Goal: Navigation & Orientation: Find specific page/section

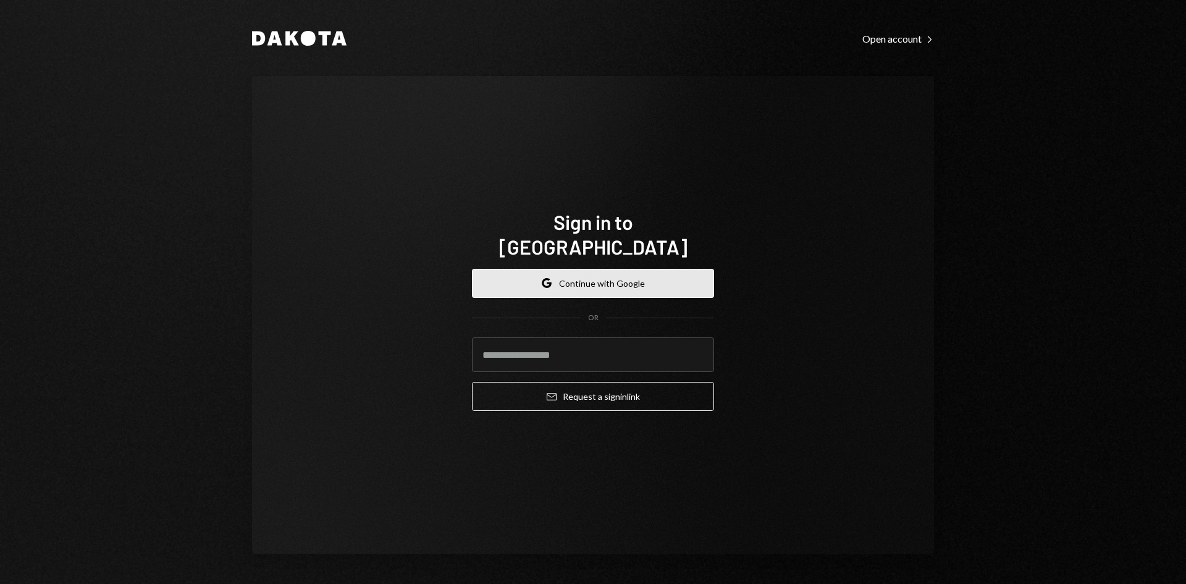
click at [612, 269] on button "Google Continue with Google" at bounding box center [593, 283] width 242 height 29
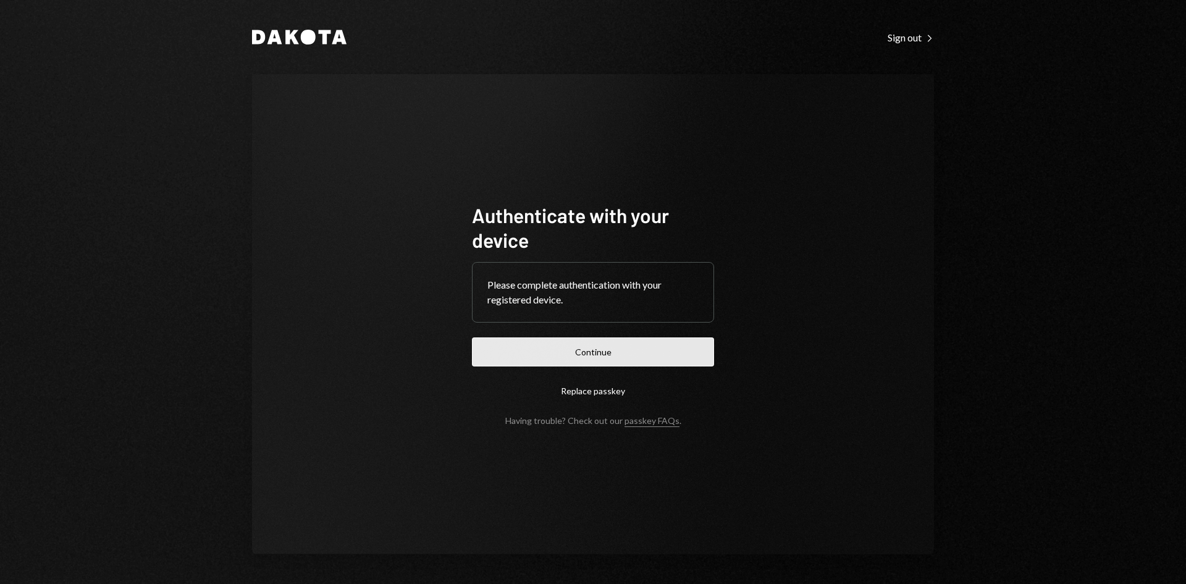
click at [543, 348] on button "Continue" at bounding box center [593, 351] width 242 height 29
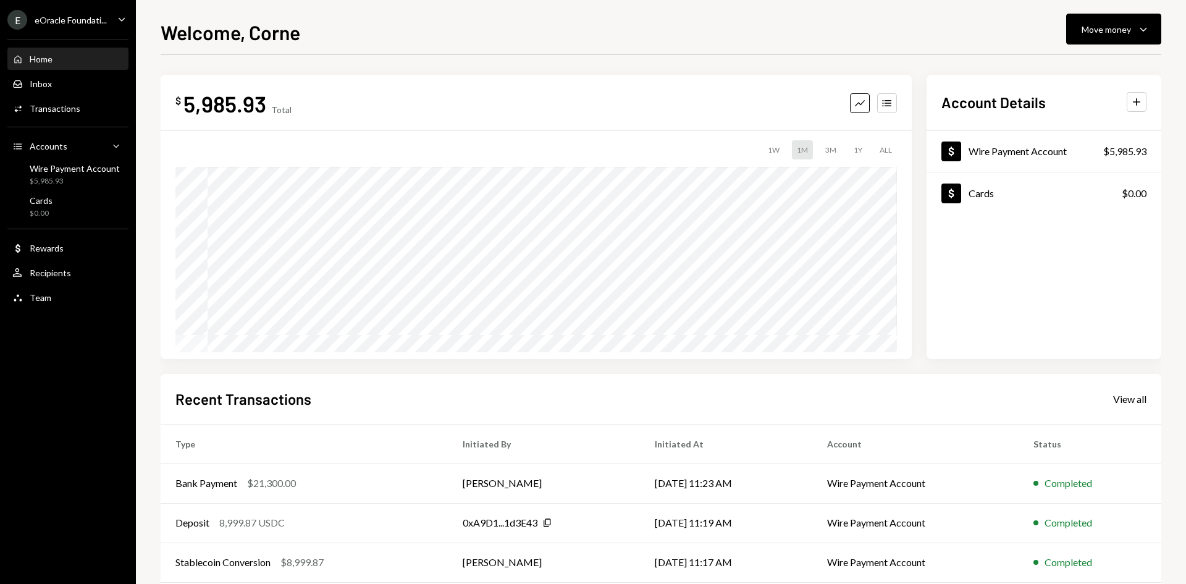
click at [74, 15] on div "eOracle Foundati..." at bounding box center [71, 20] width 72 height 11
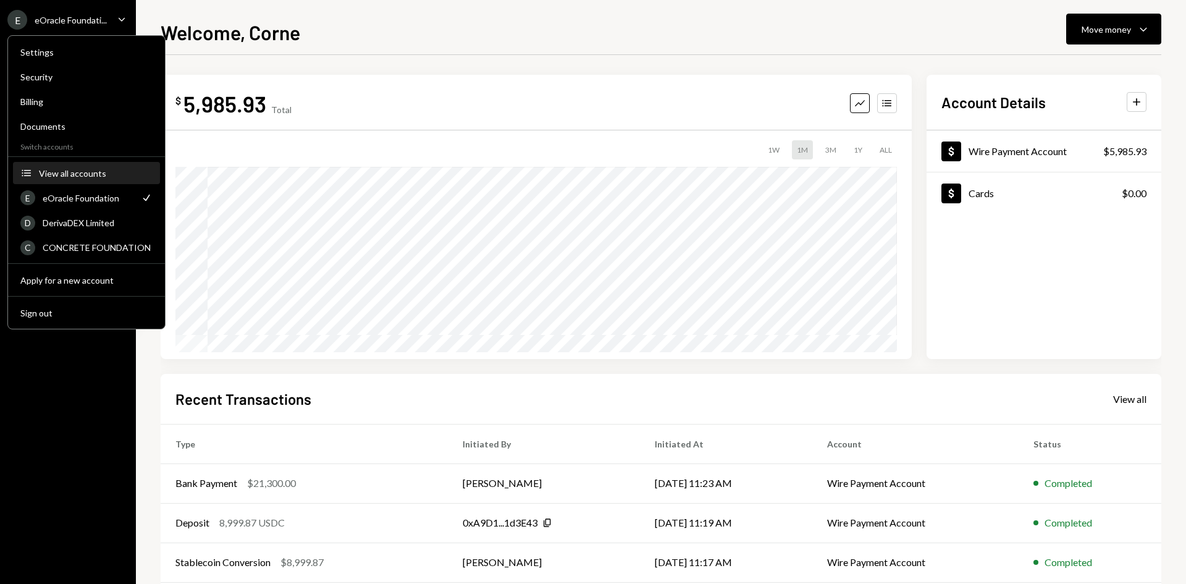
click at [51, 170] on div "View all accounts" at bounding box center [96, 173] width 114 height 11
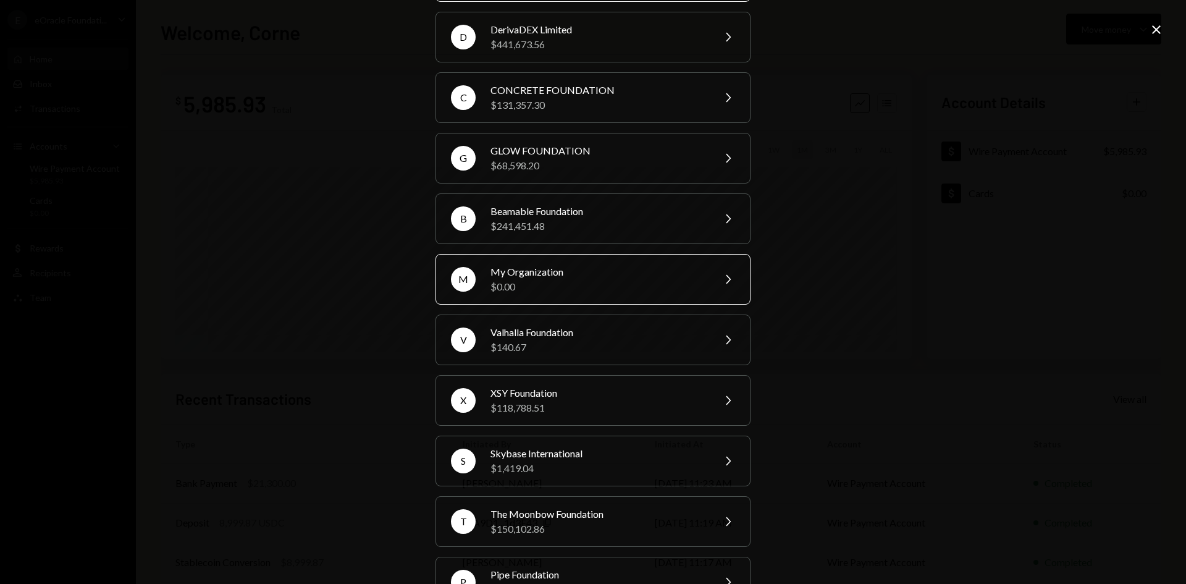
scroll to position [124, 0]
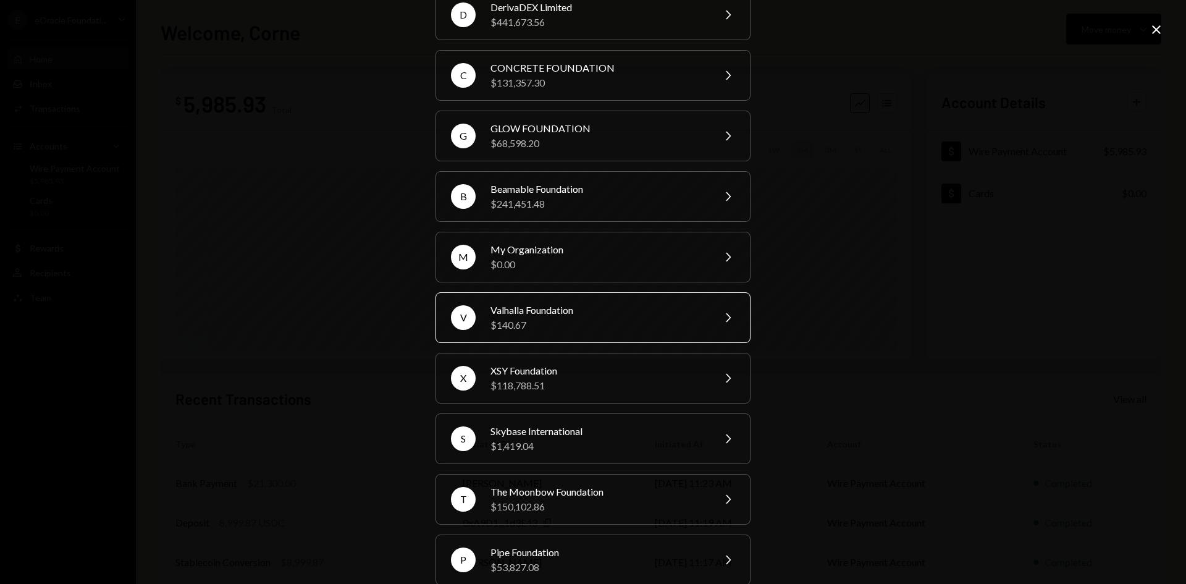
click at [595, 308] on div "Valhalla Foundation" at bounding box center [597, 310] width 215 height 15
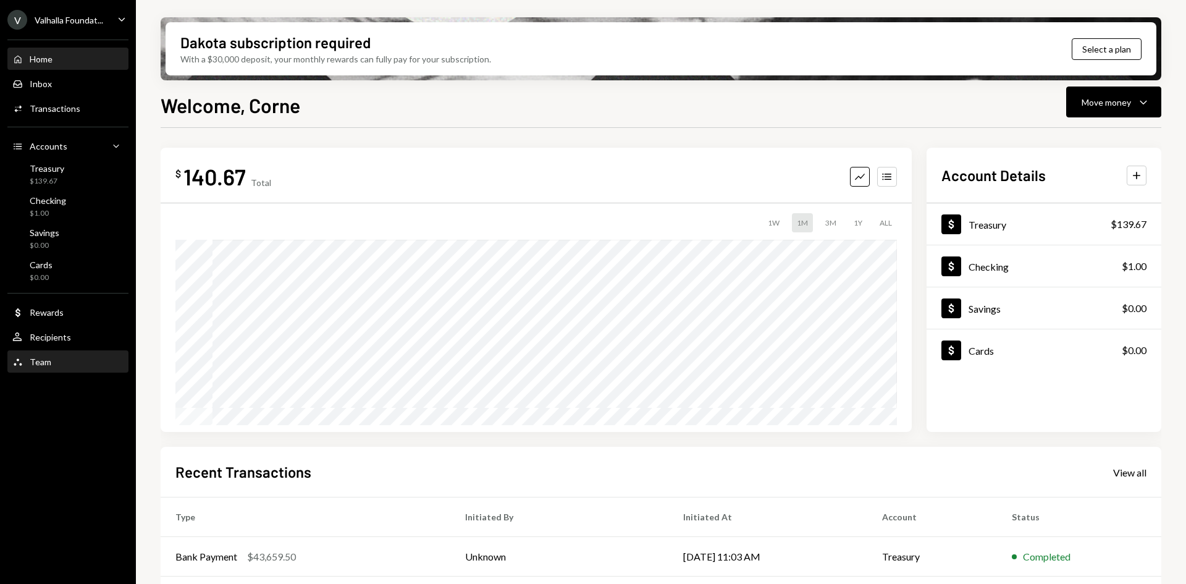
click at [76, 358] on div "Team Team" at bounding box center [67, 361] width 111 height 11
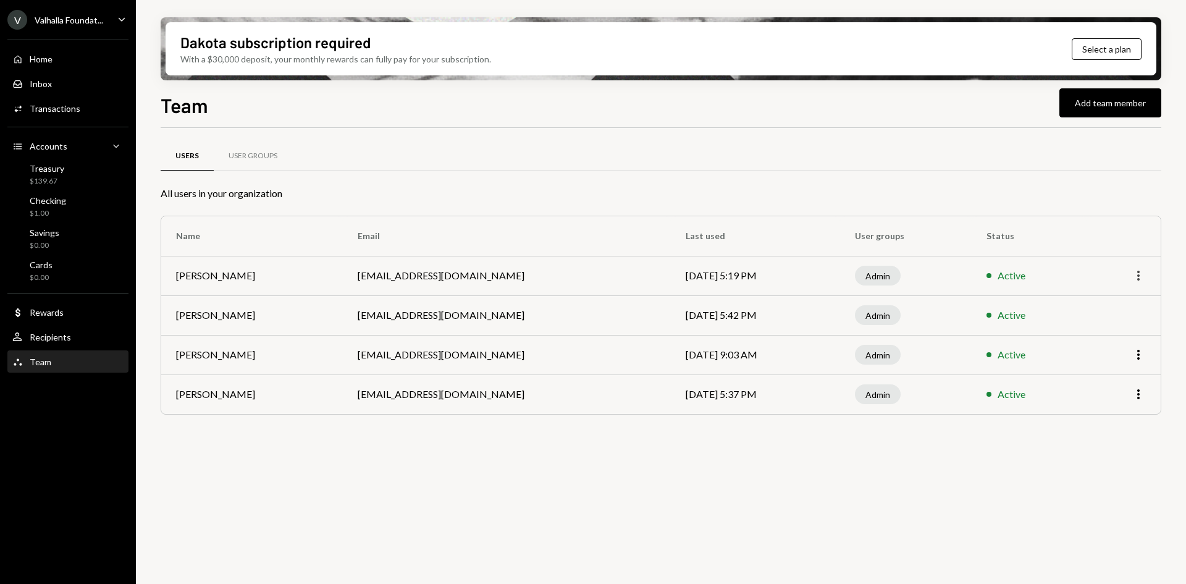
click at [1139, 272] on icon "button" at bounding box center [1138, 276] width 2 height 10
click at [1062, 466] on div "Users User Groups All users in your organization Name Email Last used User grou…" at bounding box center [661, 363] width 1001 height 470
click at [237, 161] on div "User Groups" at bounding box center [253, 156] width 78 height 30
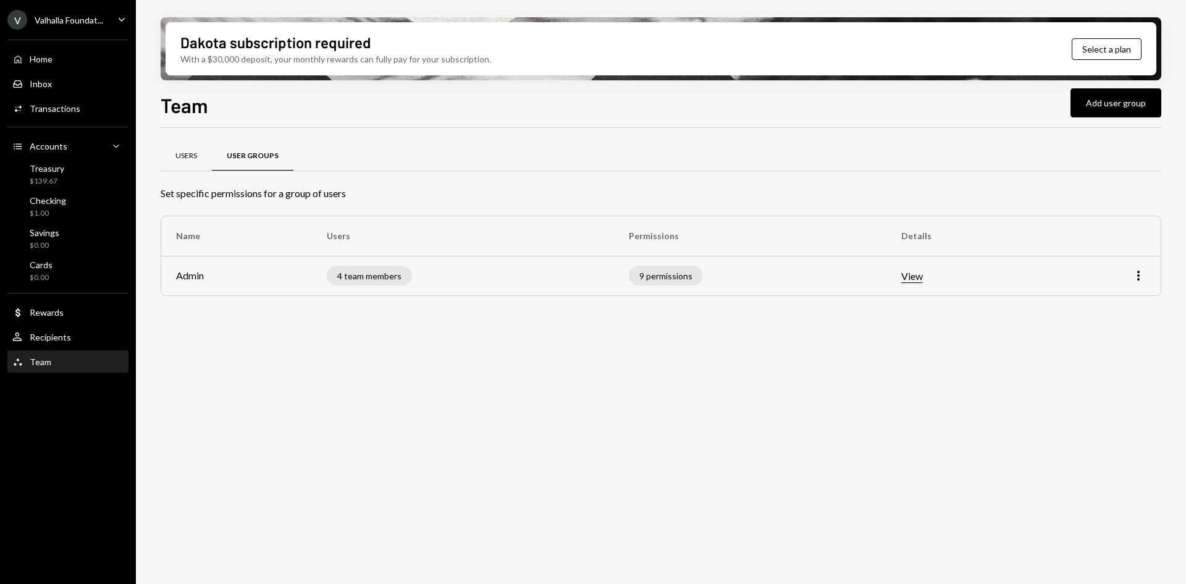
click at [179, 153] on div "Users" at bounding box center [186, 156] width 22 height 11
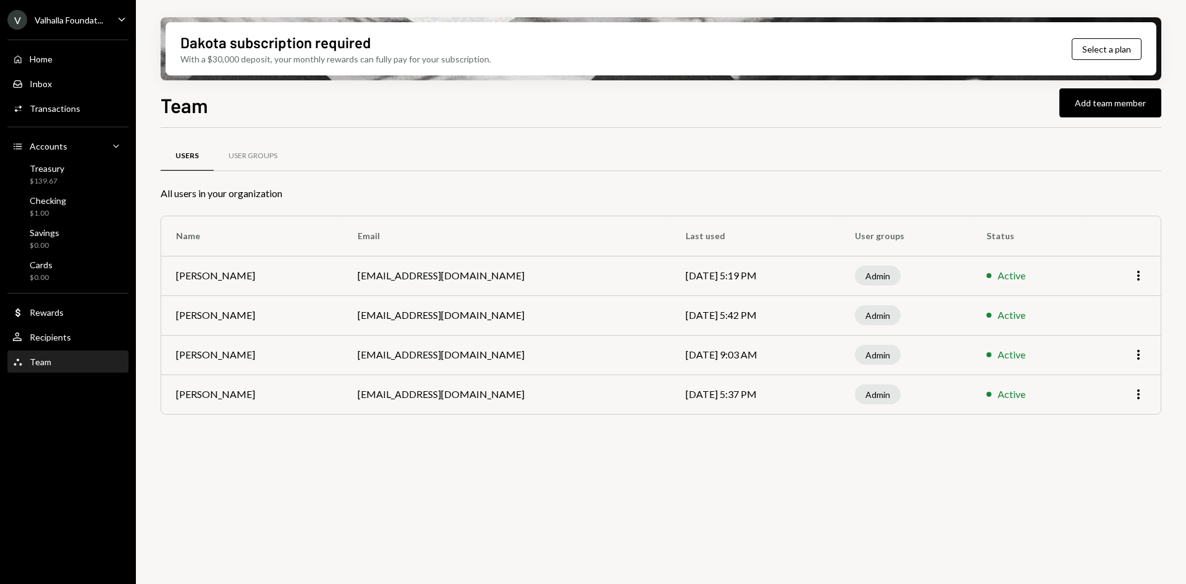
click at [54, 22] on div "Valhalla Foundat..." at bounding box center [69, 20] width 69 height 11
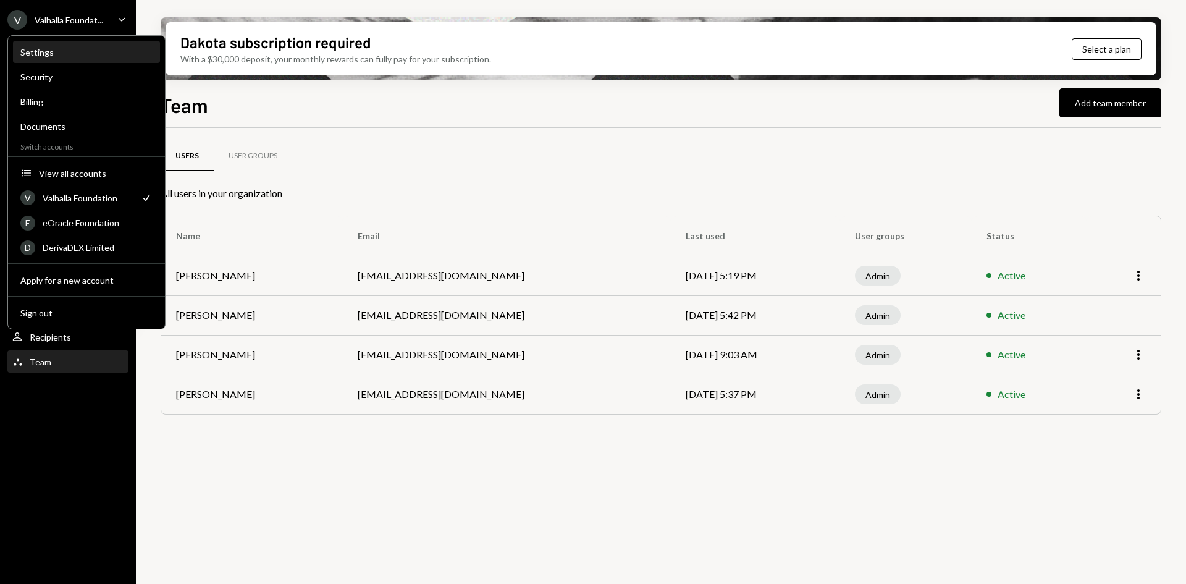
click at [54, 49] on div "Settings" at bounding box center [86, 52] width 132 height 11
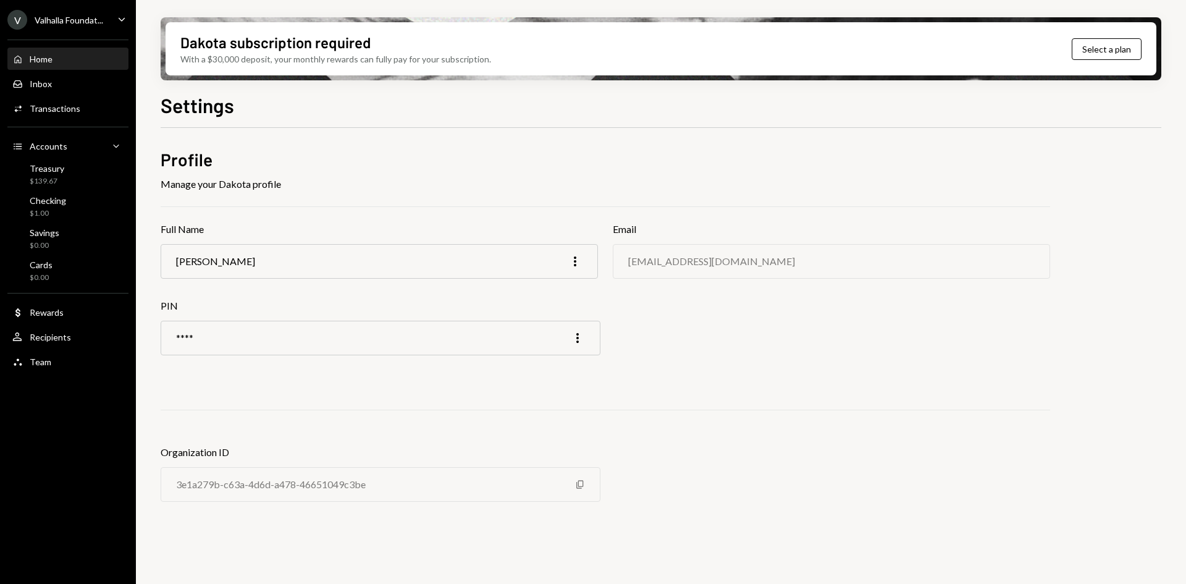
click at [67, 65] on div "Home Home" at bounding box center [67, 59] width 111 height 21
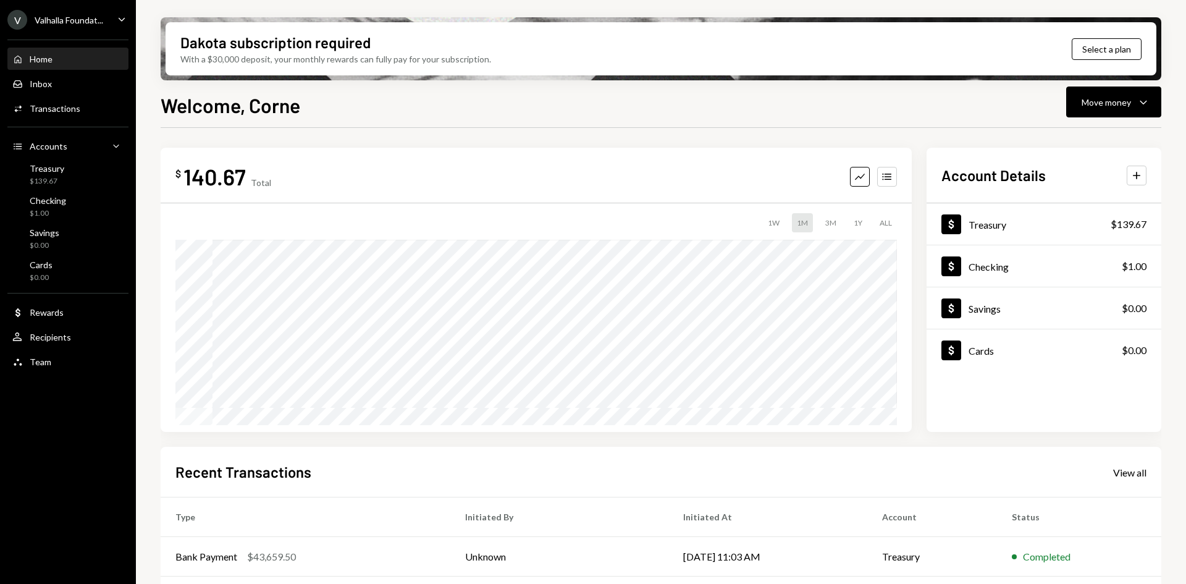
click at [78, 20] on div "Valhalla Foundat..." at bounding box center [69, 20] width 69 height 11
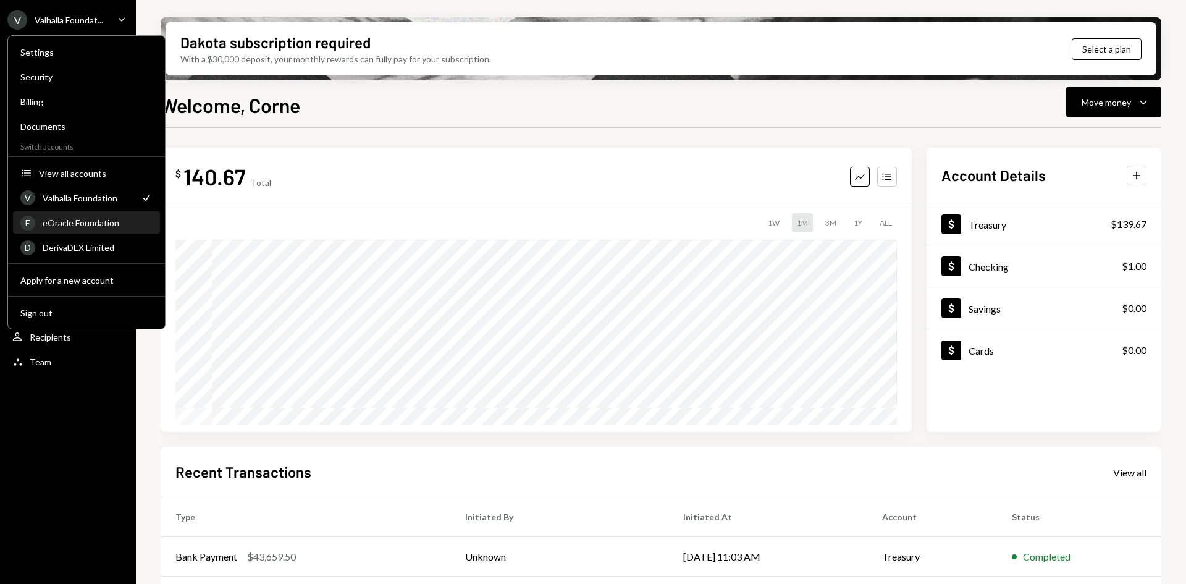
click at [67, 217] on div "eOracle Foundation" at bounding box center [98, 222] width 110 height 11
